Goal: Check status: Check status

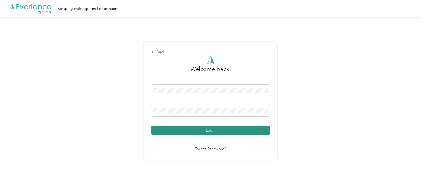
click at [219, 131] on button "Login" at bounding box center [211, 130] width 118 height 9
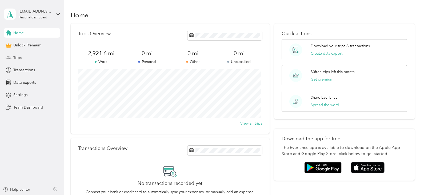
click at [19, 55] on span "Trips" at bounding box center [17, 58] width 8 height 6
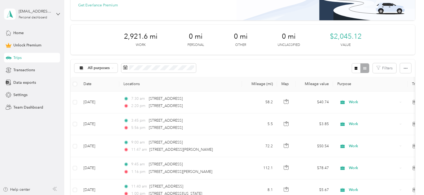
scroll to position [53, 0]
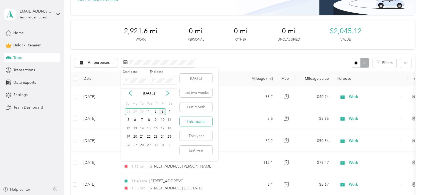
click at [196, 122] on button "This month" at bounding box center [196, 121] width 33 height 9
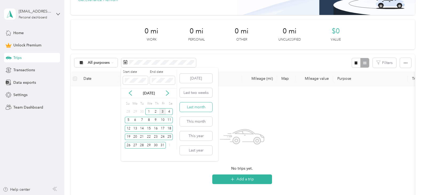
click at [195, 109] on button "Last month" at bounding box center [196, 106] width 33 height 9
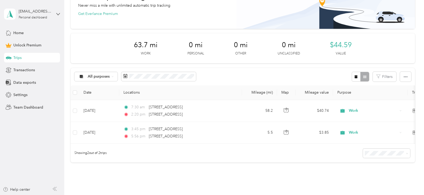
scroll to position [85, 0]
